Goal: Communication & Community: Participate in discussion

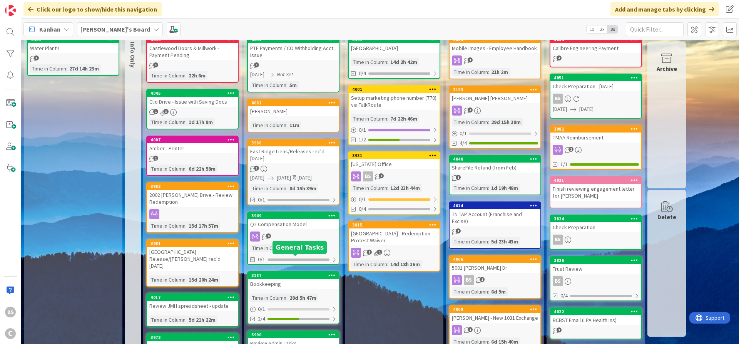
scroll to position [139, 0]
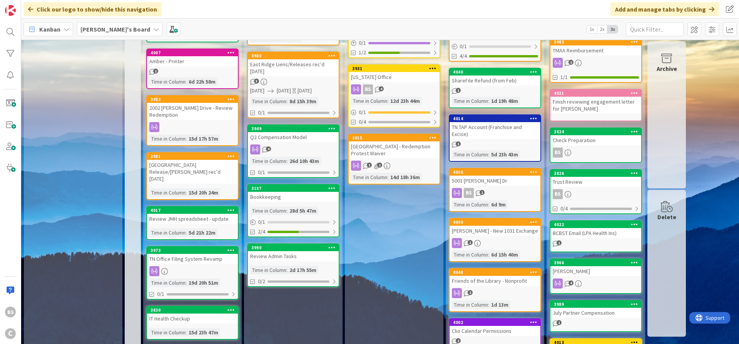
click at [281, 57] on div "3980" at bounding box center [294, 55] width 87 height 5
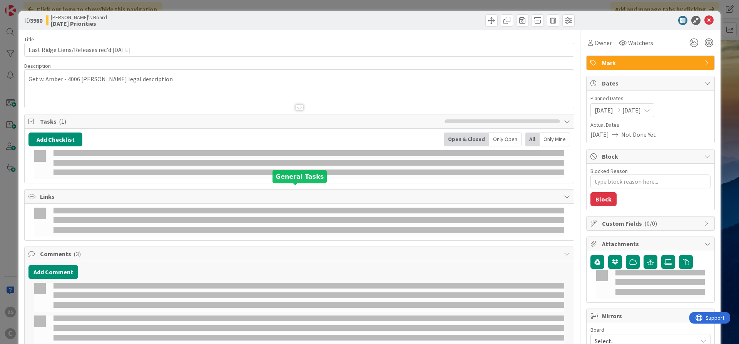
type textarea "x"
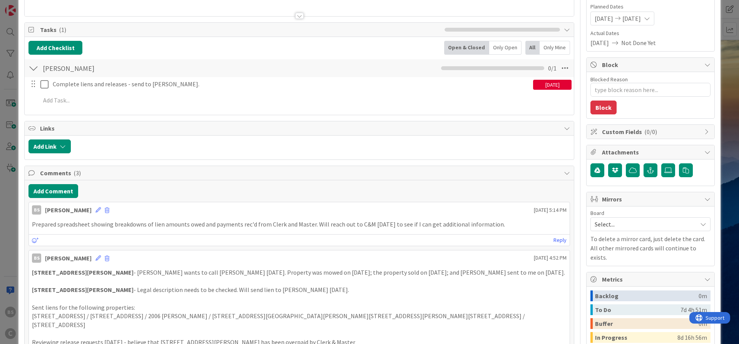
scroll to position [92, 0]
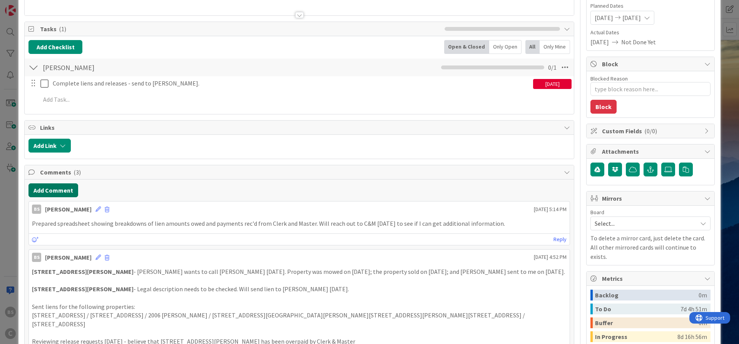
click at [47, 190] on button "Add Comment" at bounding box center [53, 190] width 50 height 14
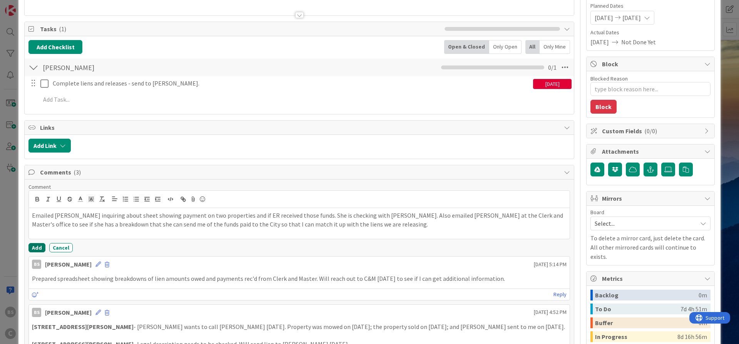
click at [32, 246] on button "Add" at bounding box center [36, 247] width 17 height 9
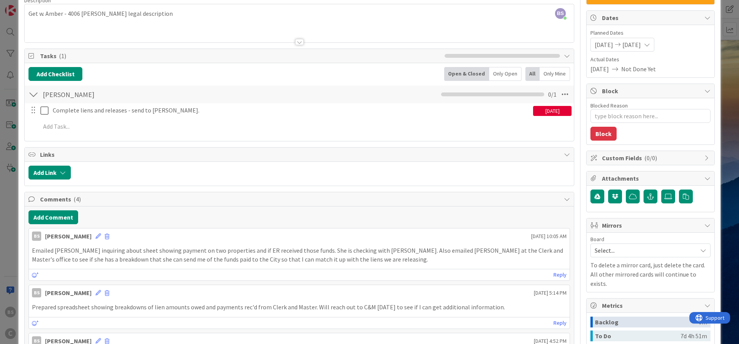
scroll to position [0, 0]
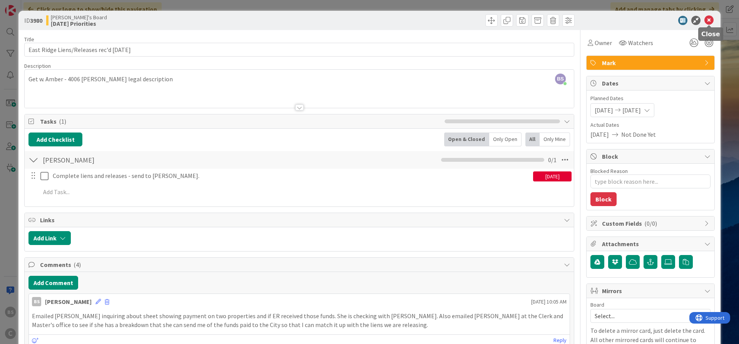
click at [708, 17] on icon at bounding box center [708, 20] width 9 height 9
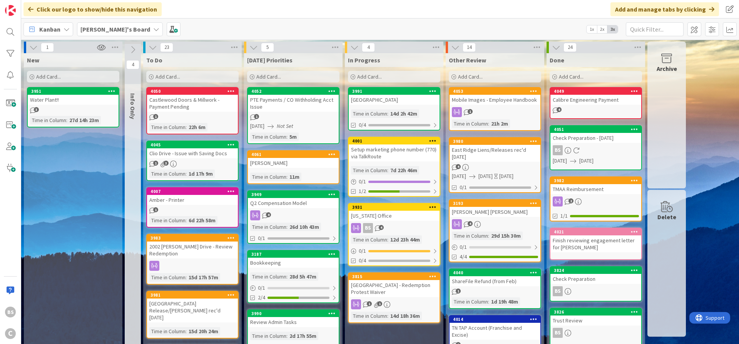
click at [280, 95] on div "PTE Payments / CO Withholding Acct Issue" at bounding box center [293, 103] width 91 height 17
type textarea "x"
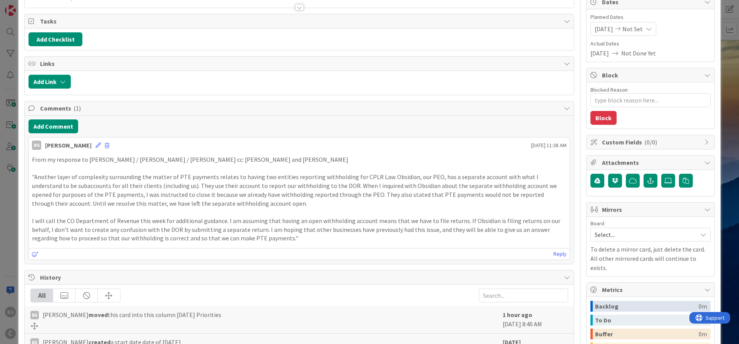
scroll to position [92, 0]
